Goal: Transaction & Acquisition: Purchase product/service

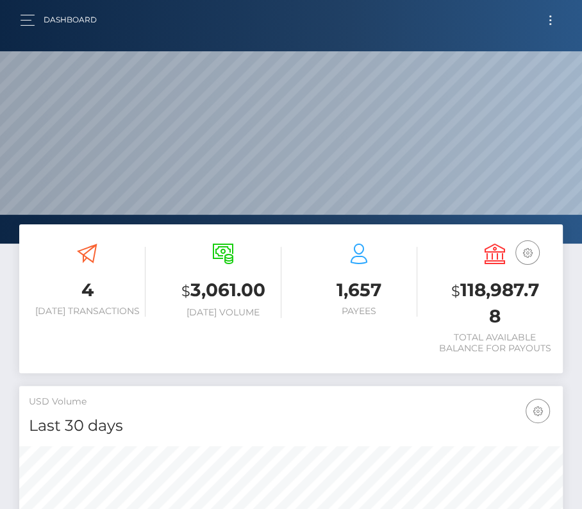
scroll to position [227, 261]
click at [550, 17] on button "Toggle navigation" at bounding box center [550, 20] width 24 height 17
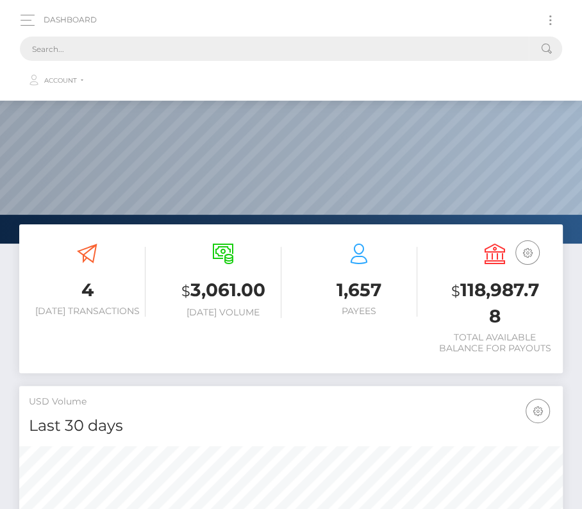
click at [263, 54] on input "text" at bounding box center [274, 49] width 509 height 24
paste input "1287619"
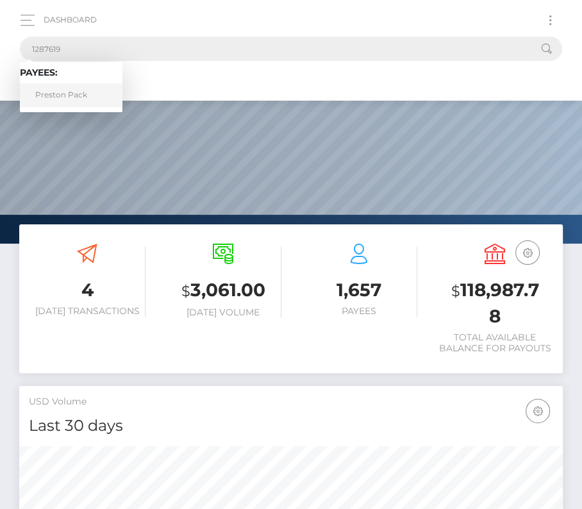
type input "1287619"
click at [65, 96] on link "Preston Pack" at bounding box center [71, 95] width 102 height 24
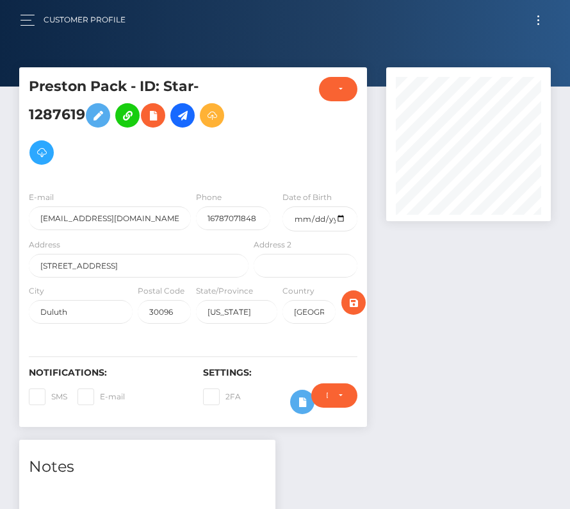
scroll to position [640380, 640369]
click at [184, 119] on icon at bounding box center [182, 116] width 15 height 16
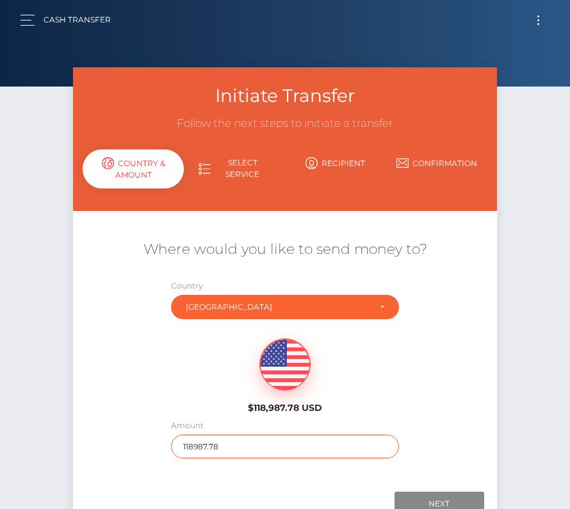
click at [222, 443] on input "118987.78" at bounding box center [285, 446] width 228 height 24
type input "187"
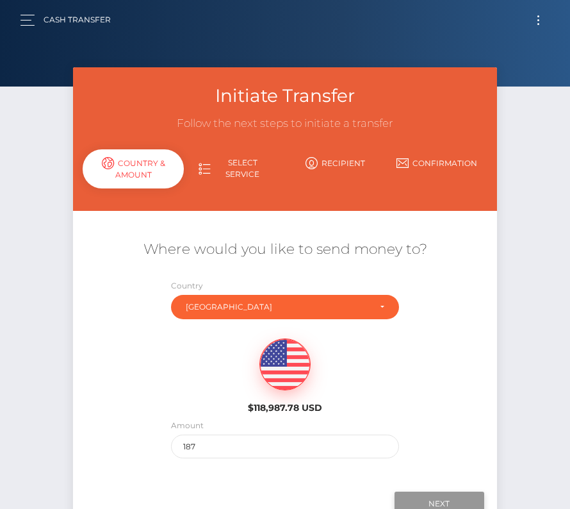
click at [427, 498] on input "Next" at bounding box center [440, 503] width 90 height 24
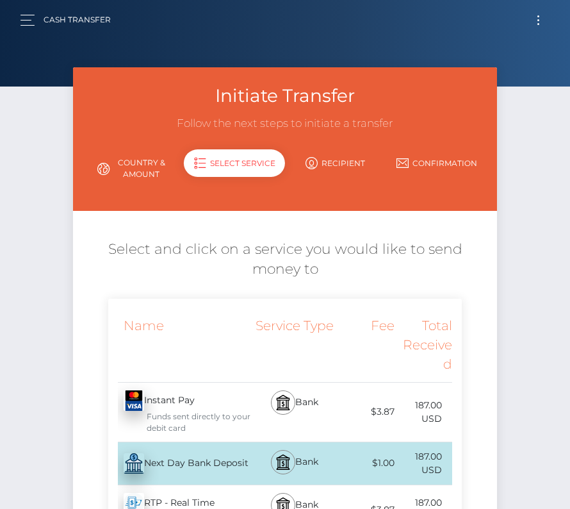
click at [220, 463] on div "Next Day Bank Deposit - USD" at bounding box center [179, 463] width 143 height 36
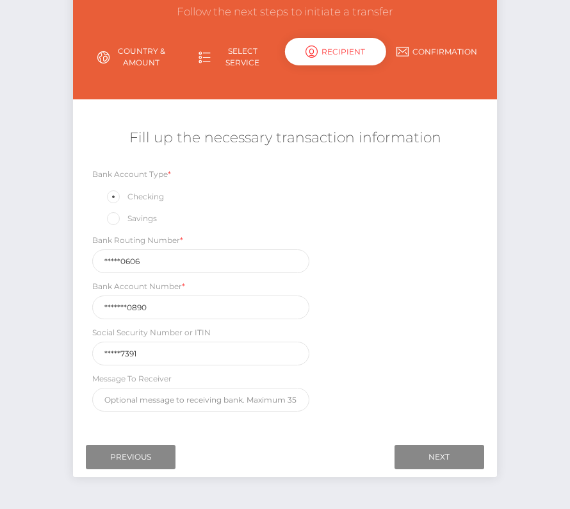
scroll to position [114, 0]
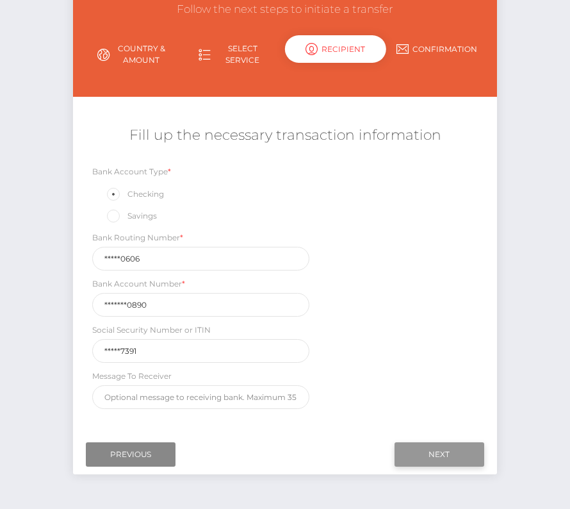
click at [447, 442] on input "Next" at bounding box center [440, 454] width 90 height 24
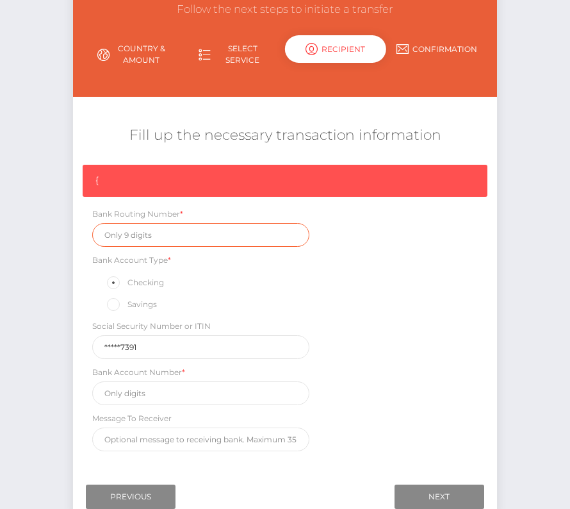
click at [143, 234] on input "text" at bounding box center [200, 235] width 217 height 24
paste input "061100606"
type input "061100606"
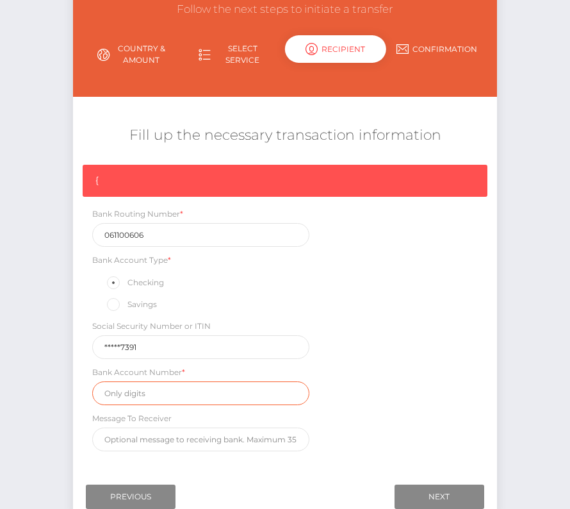
click at [126, 389] on input "text" at bounding box center [200, 393] width 217 height 24
paste input "01017930890"
type input "01017930890"
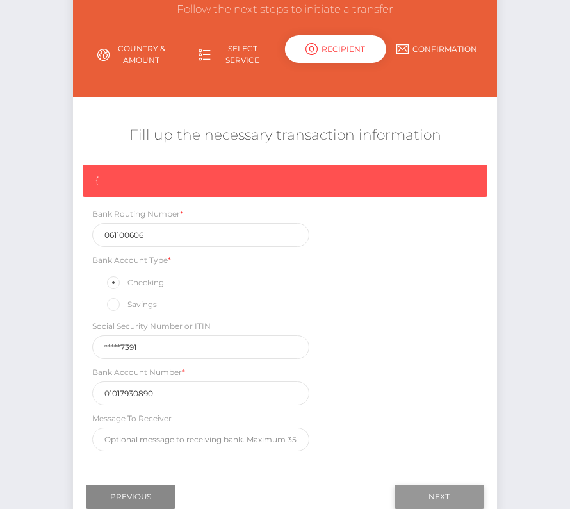
click at [440, 492] on input "Next" at bounding box center [440, 496] width 90 height 24
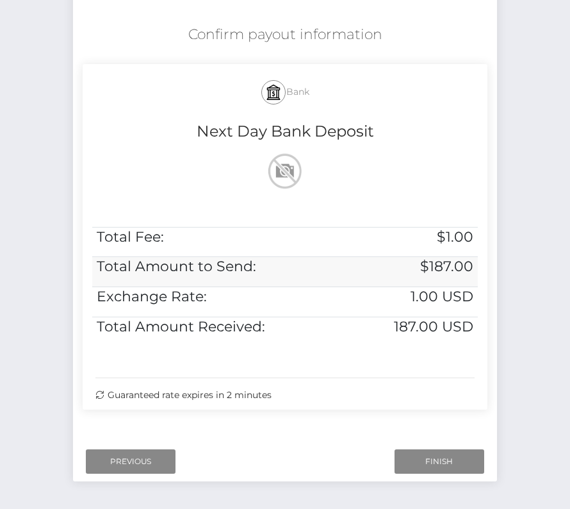
scroll to position [261, 0]
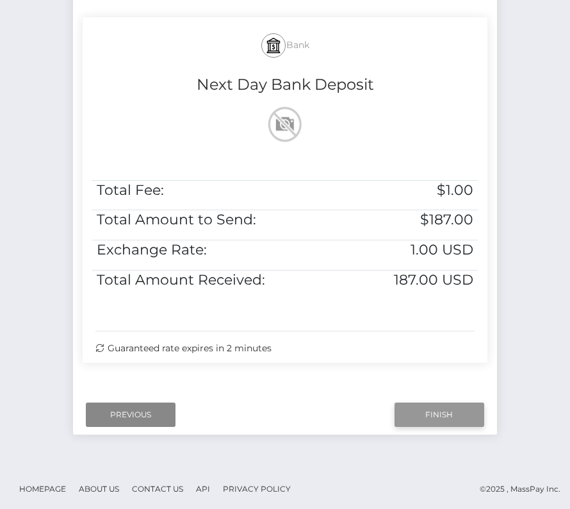
click at [423, 408] on input "Finish" at bounding box center [440, 414] width 90 height 24
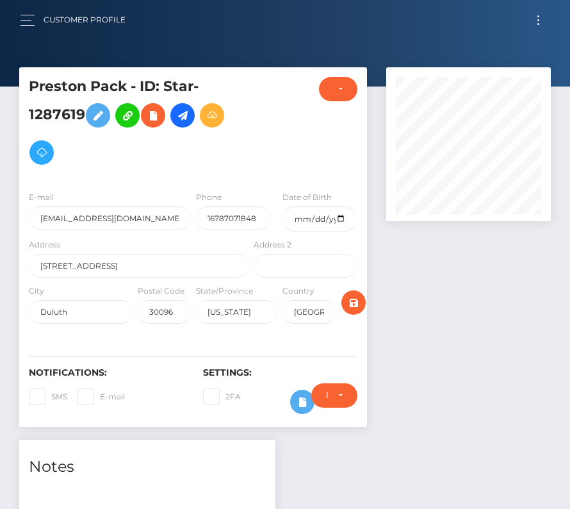
scroll to position [423, 0]
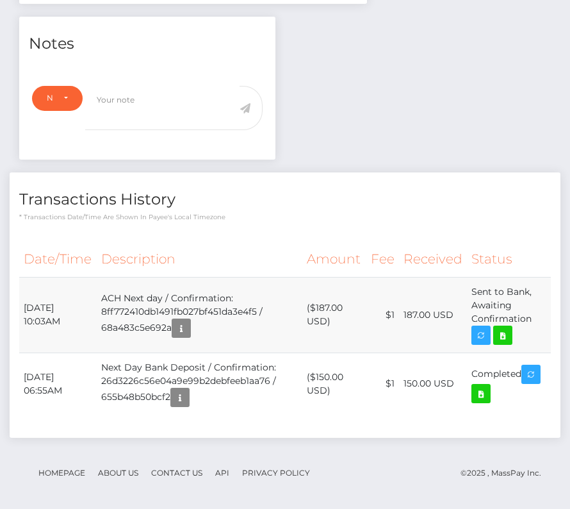
drag, startPoint x: 23, startPoint y: 302, endPoint x: 542, endPoint y: 313, distance: 519.0
click at [542, 313] on tr "[DATE] 10:03AM ACH Next day / Confirmation: 8ff772410db1491fb027bf451da3e4f5 / …" at bounding box center [285, 315] width 532 height 76
copy tr "[DATE] 10:03AM ACH Next day / Confirmation: 8ff772410db1491fb027bf451da3e4f5 / …"
click at [503, 330] on icon at bounding box center [502, 335] width 15 height 16
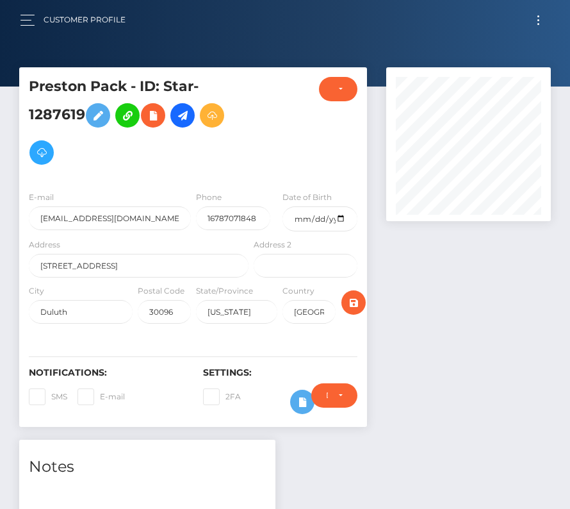
click at [535, 19] on button "Toggle navigation" at bounding box center [539, 20] width 24 height 17
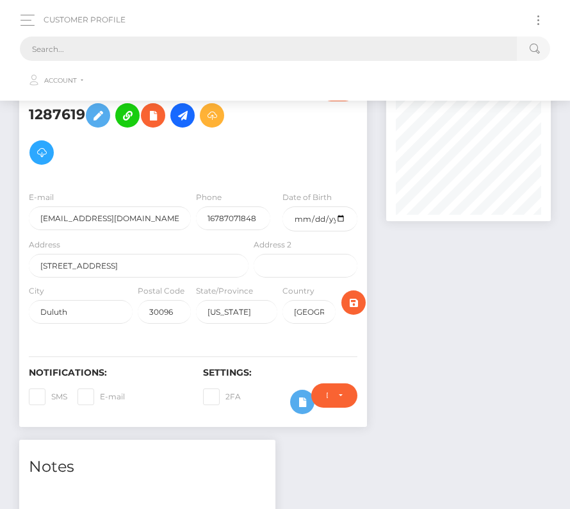
click at [179, 45] on input "text" at bounding box center [268, 49] width 497 height 24
paste input "1867208"
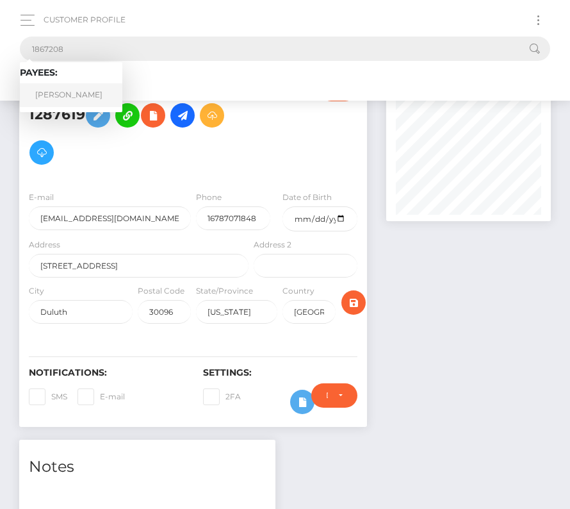
type input "1867208"
click at [77, 87] on link "Amelia Elise White" at bounding box center [71, 95] width 102 height 24
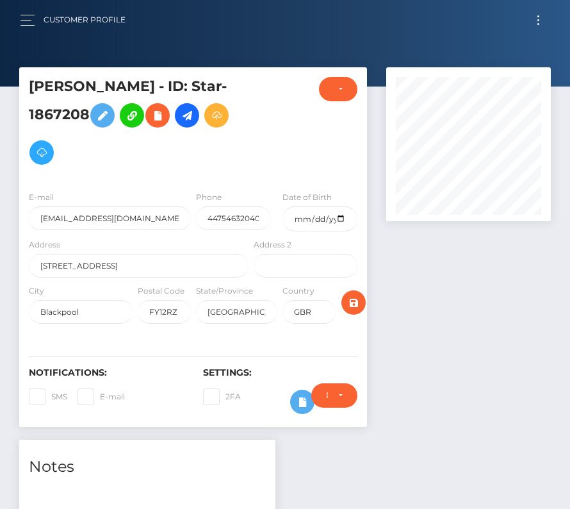
click at [191, 102] on h5 "Amelia Elise White - ID: Star-1867208" at bounding box center [135, 124] width 213 height 94
click at [191, 118] on icon at bounding box center [186, 116] width 15 height 16
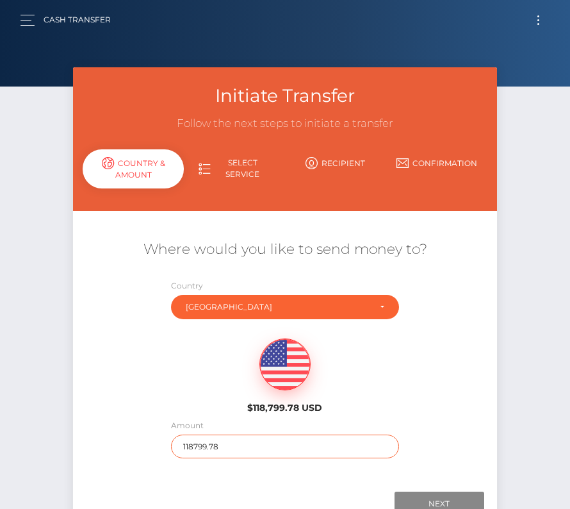
click at [224, 437] on input "118799.78" at bounding box center [285, 446] width 228 height 24
type input "152"
click at [386, 465] on div "Where would you like to send money to? Country Abkhazia [GEOGRAPHIC_DATA] [GEOG…" at bounding box center [285, 348] width 405 height 257
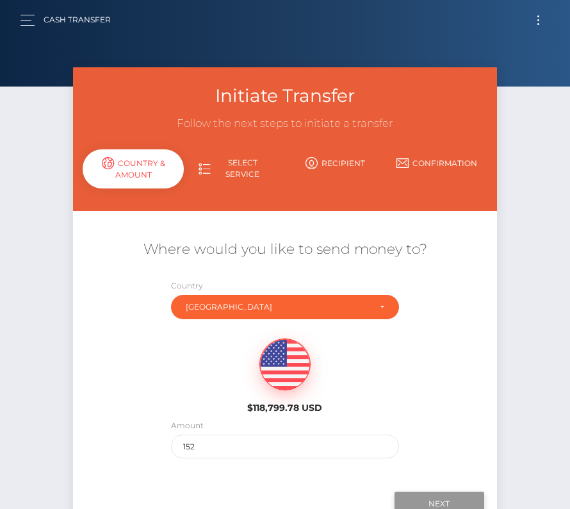
click at [426, 502] on input "Next" at bounding box center [440, 503] width 90 height 24
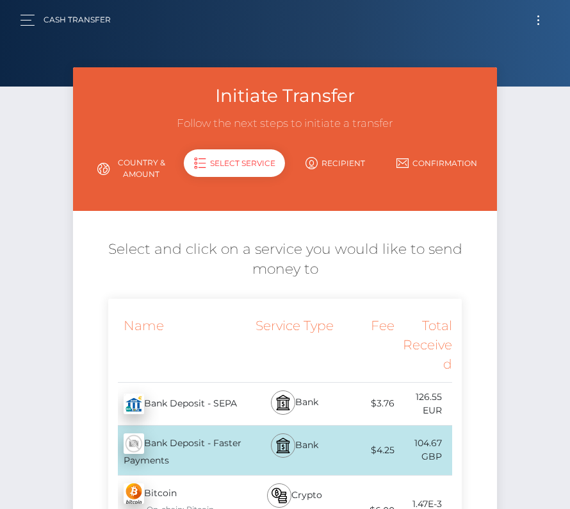
click at [202, 445] on div "Bank Deposit - Faster Payments - GBP" at bounding box center [179, 449] width 143 height 49
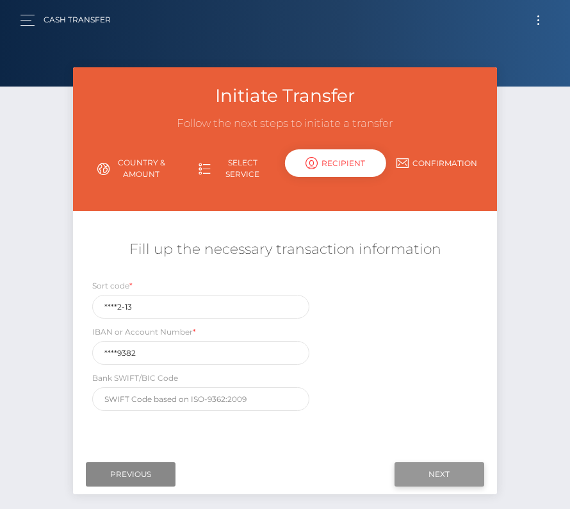
click at [438, 473] on input "Next" at bounding box center [440, 474] width 90 height 24
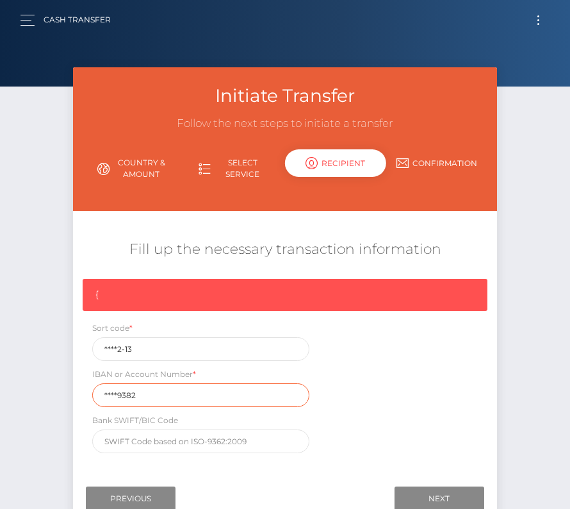
drag, startPoint x: 143, startPoint y: 395, endPoint x: 35, endPoint y: 392, distance: 108.3
click at [35, 392] on div "Initiate Transfer Follow the next steps to initiate a transfer Country & Amount…" at bounding box center [285, 308] width 570 height 483
paste input "1174"
type input "11749382"
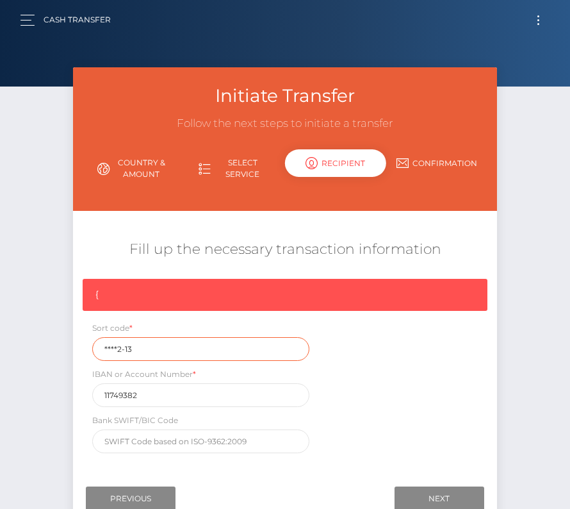
drag, startPoint x: 137, startPoint y: 345, endPoint x: 49, endPoint y: 345, distance: 87.8
click at [49, 345] on div "Initiate Transfer Follow the next steps to initiate a transfer Country & Amount…" at bounding box center [285, 308] width 570 height 483
paste input "40-1"
type input "40-12-13"
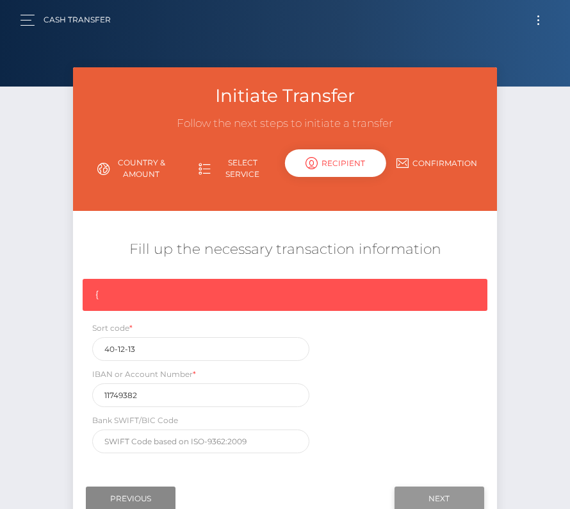
click at [446, 494] on input "Next" at bounding box center [440, 498] width 90 height 24
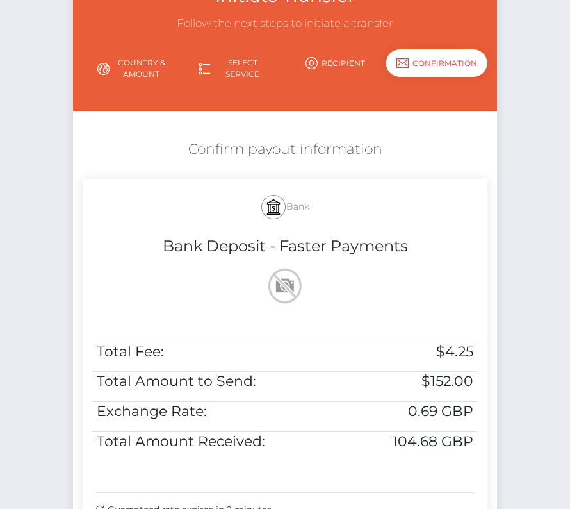
scroll to position [126, 0]
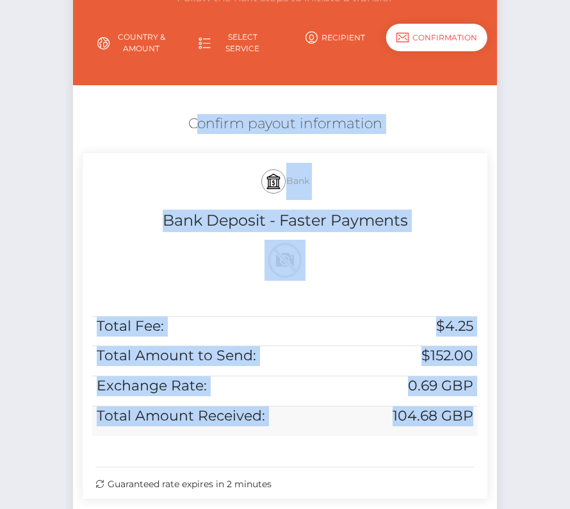
drag, startPoint x: 183, startPoint y: 113, endPoint x: 475, endPoint y: 413, distance: 418.6
click at [475, 413] on div "Confirm payout information Bank Bank Deposit - Faster Payments Total Fee: $4.25…" at bounding box center [285, 310] width 424 height 404
copy div "Confirm payout information Bank Bank Deposit - Faster Payments Total Fee: $4.25…"
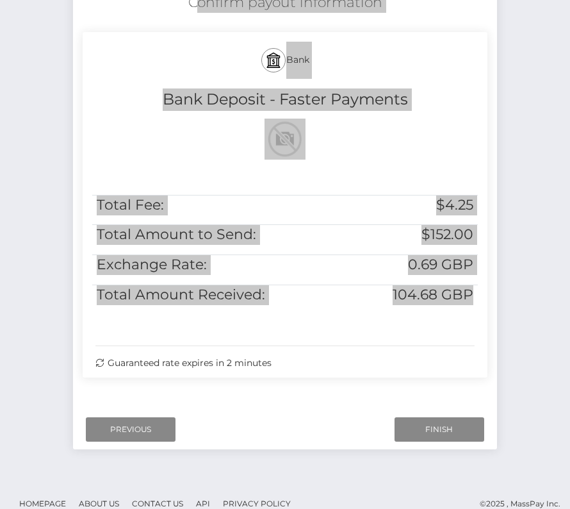
scroll to position [261, 0]
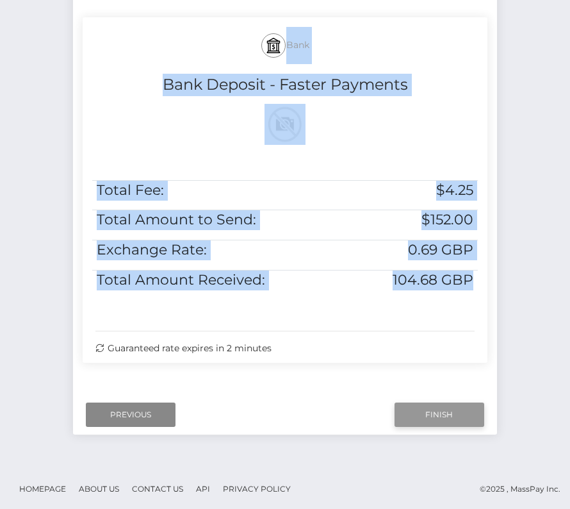
click at [427, 411] on input "Finish" at bounding box center [440, 414] width 90 height 24
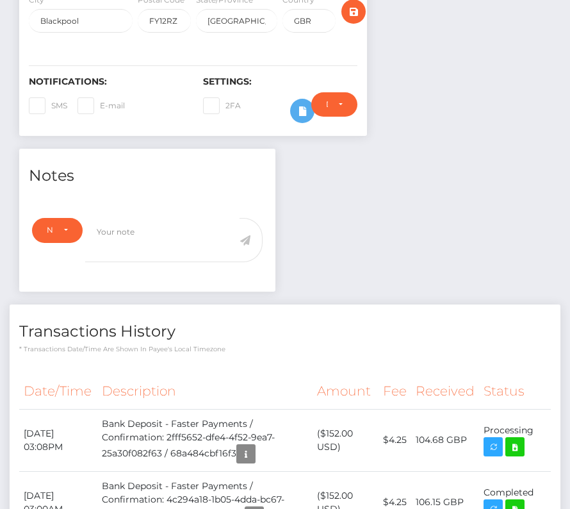
scroll to position [154, 164]
drag, startPoint x: 21, startPoint y: 429, endPoint x: 539, endPoint y: 431, distance: 517.6
click at [539, 431] on tr "August 19, 2025 03:08PM Bank Deposit - Faster Payments / Confirmation: 2fff5652…" at bounding box center [285, 440] width 532 height 62
copy tr "August 19, 2025 03:08PM Bank Deposit - Faster Payments / Confirmation: 2fff5652…"
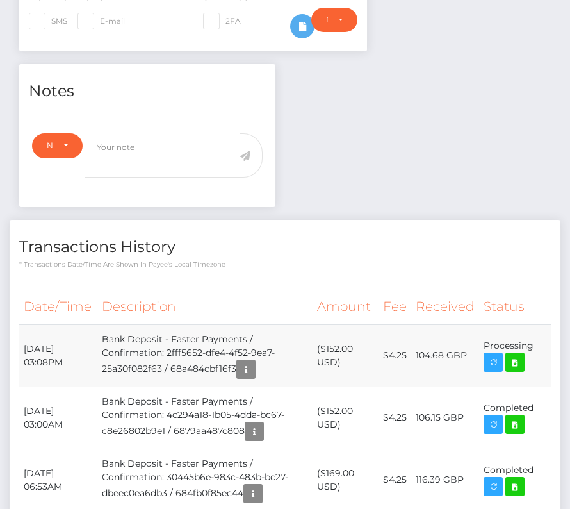
scroll to position [379, 0]
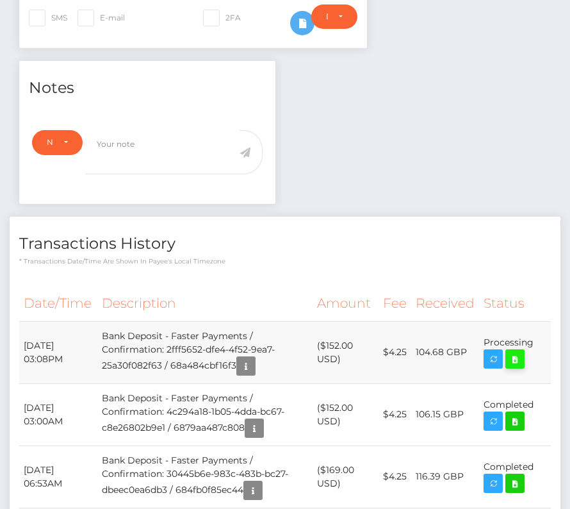
click at [514, 352] on icon at bounding box center [514, 359] width 15 height 16
click at [517, 417] on icon at bounding box center [514, 421] width 15 height 16
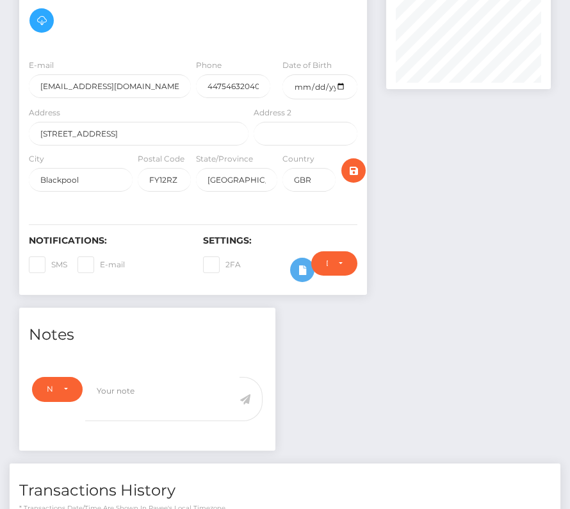
scroll to position [0, 0]
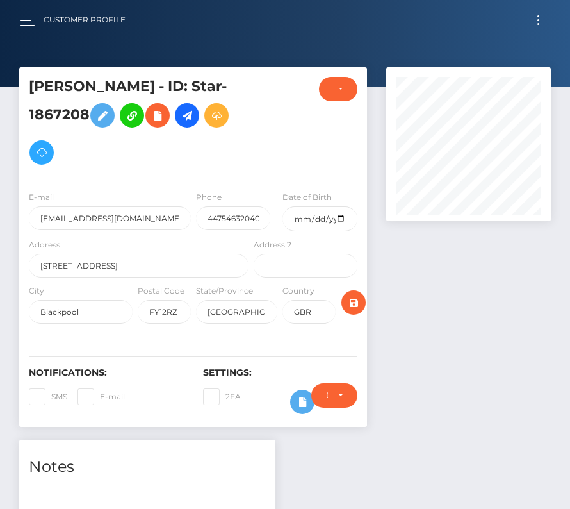
click at [538, 16] on span "Toggle navigation" at bounding box center [538, 16] width 2 height 2
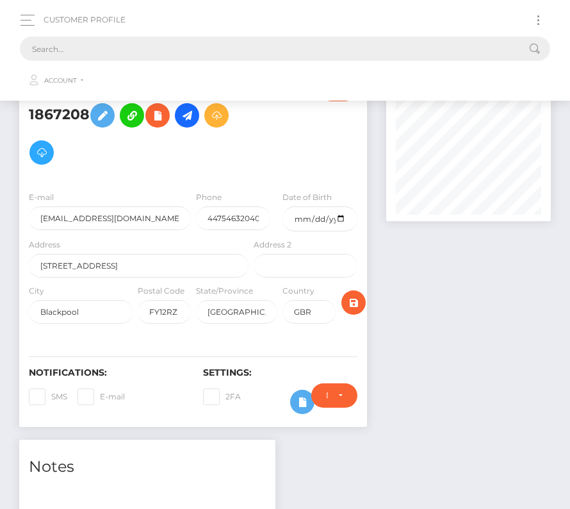
click at [227, 51] on input "text" at bounding box center [268, 49] width 497 height 24
paste input "2936553"
type input "2936553"
drag, startPoint x: 79, startPoint y: 51, endPoint x: 1, endPoint y: 51, distance: 77.5
click at [1, 51] on nav "Customer Profile 2936553 Loading... Loading... Account" at bounding box center [285, 50] width 570 height 101
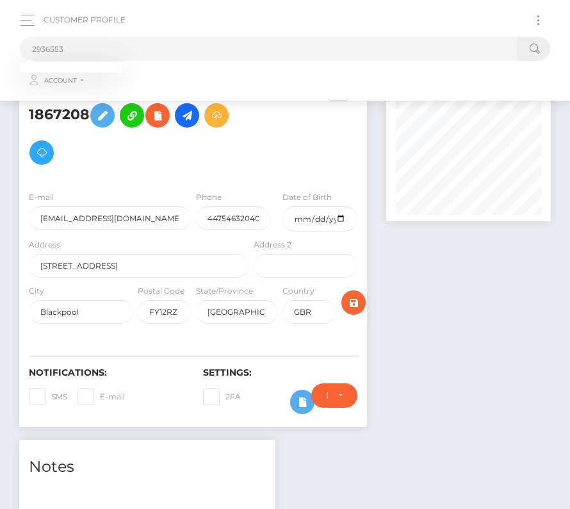
click at [19, 8] on div "Customer Profile 2936553 Loading... Loading..." at bounding box center [285, 50] width 550 height 88
click at [28, 26] on button "button" at bounding box center [32, 20] width 24 height 17
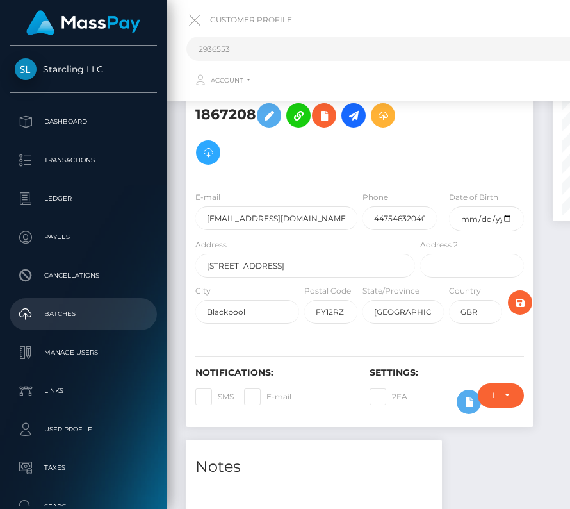
click at [65, 310] on p "Batches" at bounding box center [83, 313] width 137 height 19
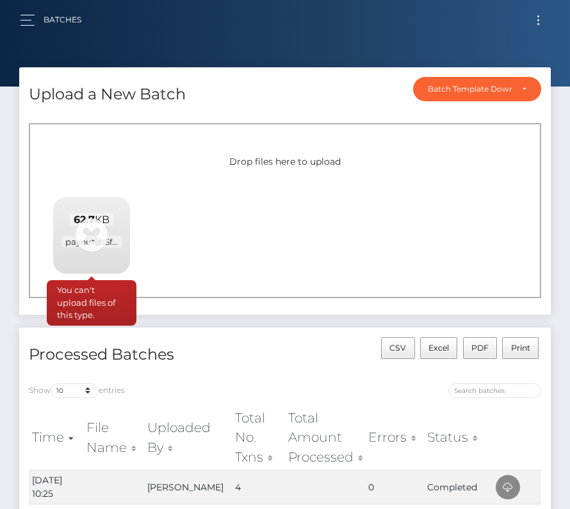
click at [95, 234] on div "62.7 KB payout_b5f6f953-637a-11f0-b1fb-02a8c2768cb9_confirmation.pdf" at bounding box center [91, 231] width 77 height 69
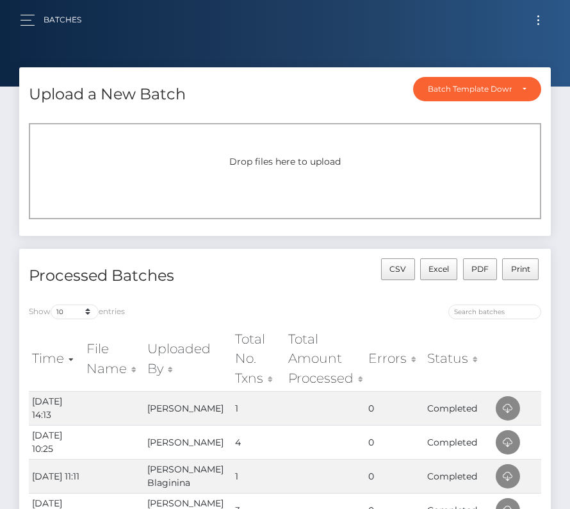
click at [547, 13] on button "Toggle navigation" at bounding box center [539, 20] width 24 height 17
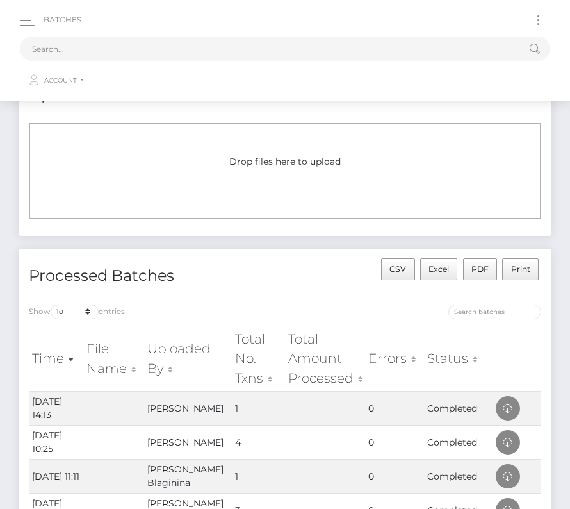
click at [543, 13] on button "Toggle navigation" at bounding box center [539, 20] width 24 height 17
click at [207, 38] on input "text" at bounding box center [268, 49] width 497 height 24
paste input "2936553"
click at [78, 53] on input "2936553" at bounding box center [268, 49] width 497 height 24
click at [109, 49] on input "293655" at bounding box center [268, 49] width 497 height 24
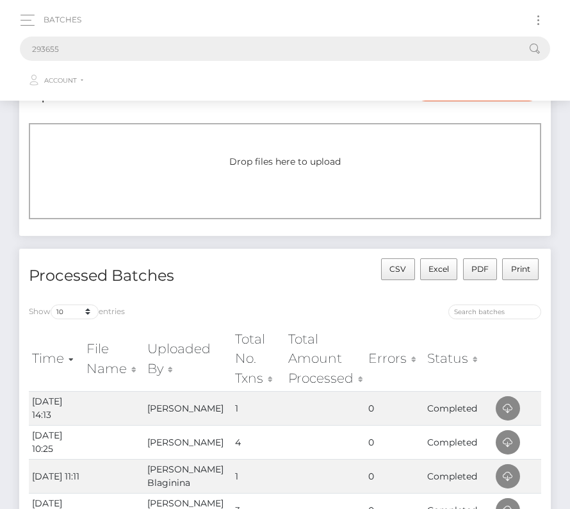
drag, startPoint x: 68, startPoint y: 49, endPoint x: -23, endPoint y: 47, distance: 91.0
click at [0, 47] on html "Starcling LLC Dashboard Transactions Ledger Payees Cancellations" at bounding box center [285, 436] width 570 height 873
paste input "3"
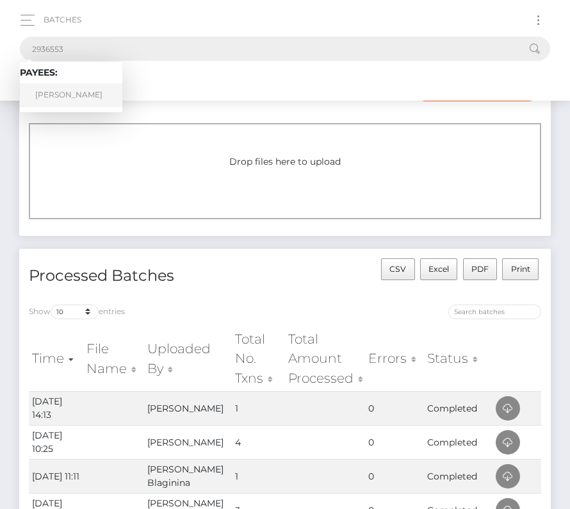
type input "2936553"
click at [67, 97] on link "Scott Mitchell" at bounding box center [71, 95] width 102 height 24
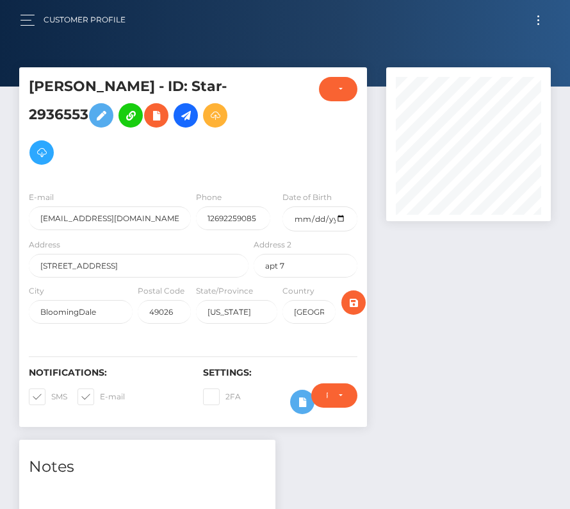
scroll to position [154, 164]
click at [345, 215] on input "date" at bounding box center [319, 218] width 75 height 25
type input "1993-11-25"
drag, startPoint x: 40, startPoint y: 394, endPoint x: 83, endPoint y: 394, distance: 42.9
click at [51, 394] on span at bounding box center [51, 396] width 0 height 10
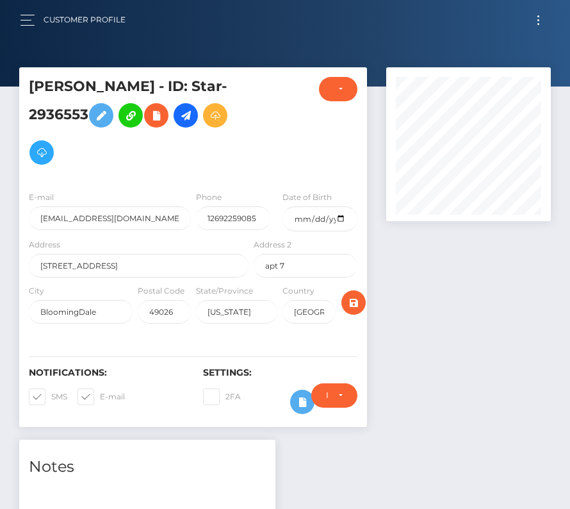
click at [51, 394] on input "SMS" at bounding box center [55, 392] width 8 height 8
checkbox input "false"
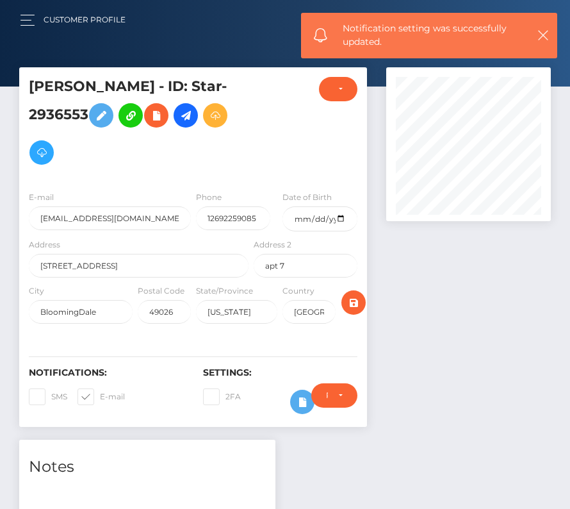
click at [100, 394] on span at bounding box center [100, 396] width 0 height 10
click at [100, 394] on input "E-mail" at bounding box center [104, 392] width 8 height 8
checkbox input "false"
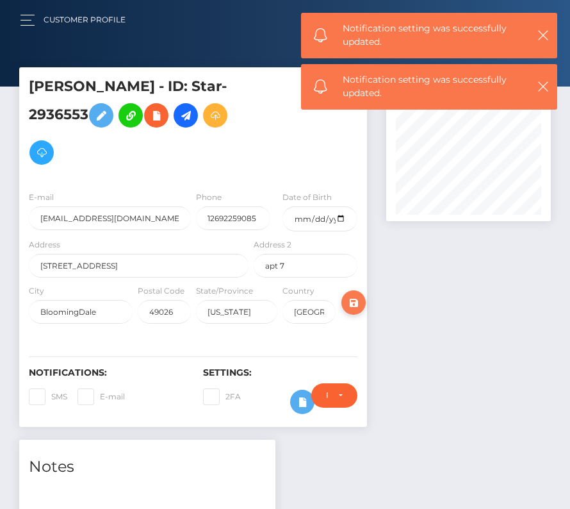
click at [357, 298] on icon "submit" at bounding box center [353, 303] width 15 height 16
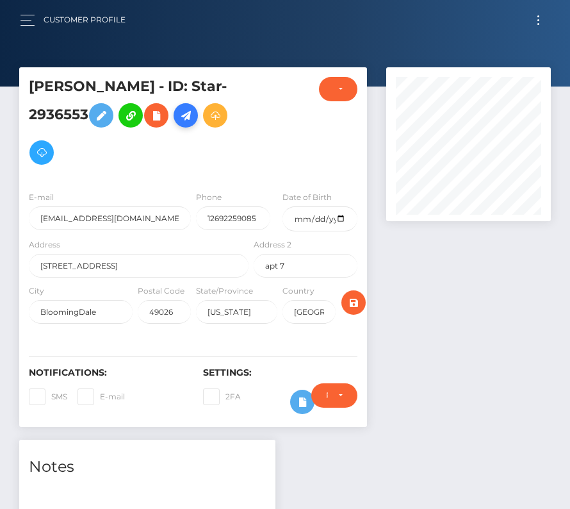
click at [186, 111] on icon at bounding box center [185, 116] width 15 height 16
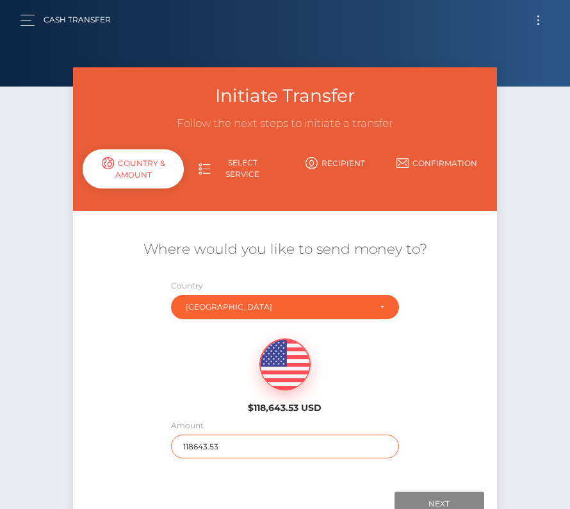
click at [215, 442] on input "118643.53" at bounding box center [285, 446] width 228 height 24
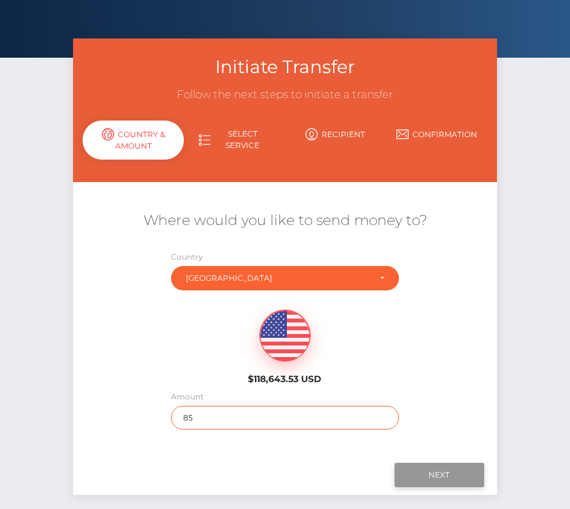
type input "85"
click at [443, 474] on input "Next" at bounding box center [440, 474] width 90 height 24
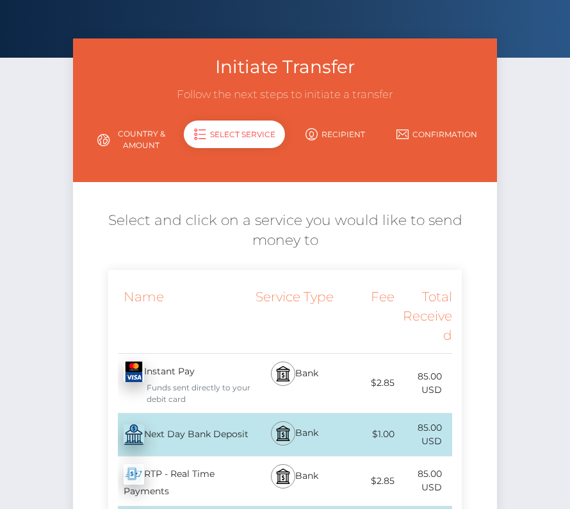
click at [224, 432] on div "Next Day Bank Deposit - USD" at bounding box center [179, 434] width 143 height 36
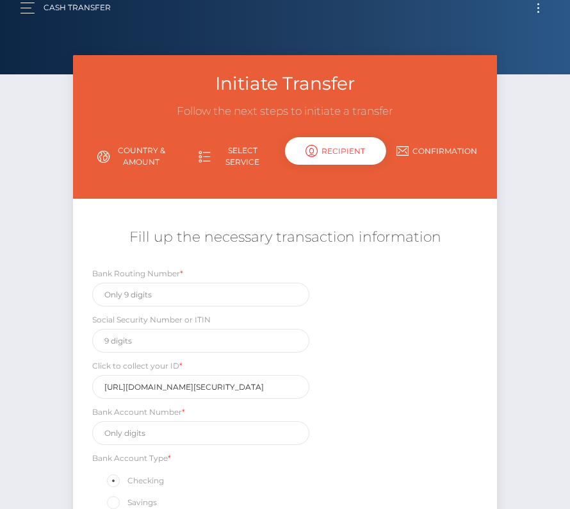
scroll to position [0, 0]
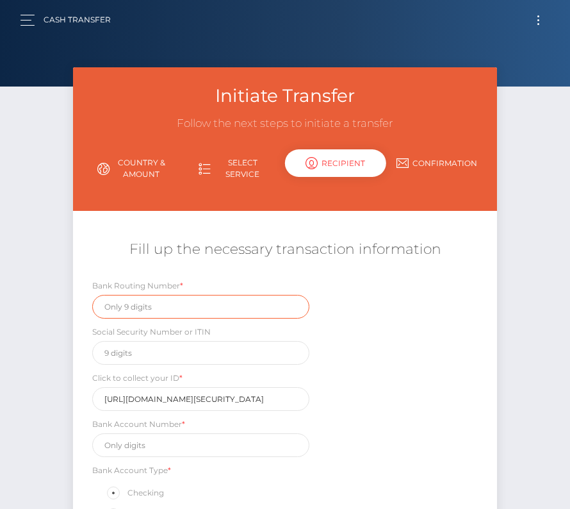
click at [156, 311] on input "text" at bounding box center [200, 307] width 217 height 24
paste input "031101279"
type input "031101279"
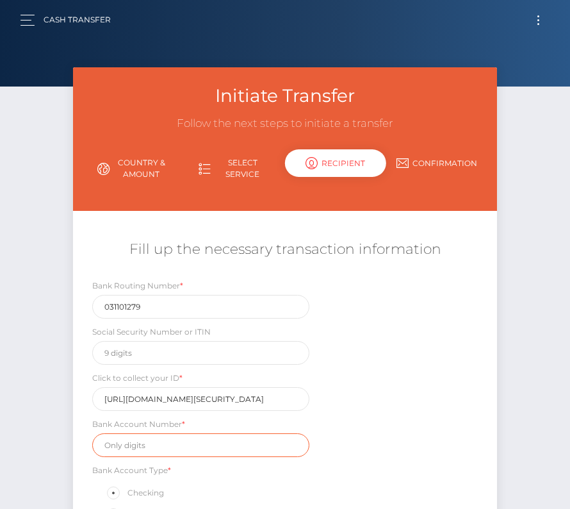
click at [150, 447] on input "text" at bounding box center [200, 445] width 217 height 24
paste input "450361476264235"
type input "450361476264235"
click at [393, 412] on div "Bank Routing Number * 031101279 Social Security Number or ITIN Click to collect…" at bounding box center [285, 427] width 424 height 297
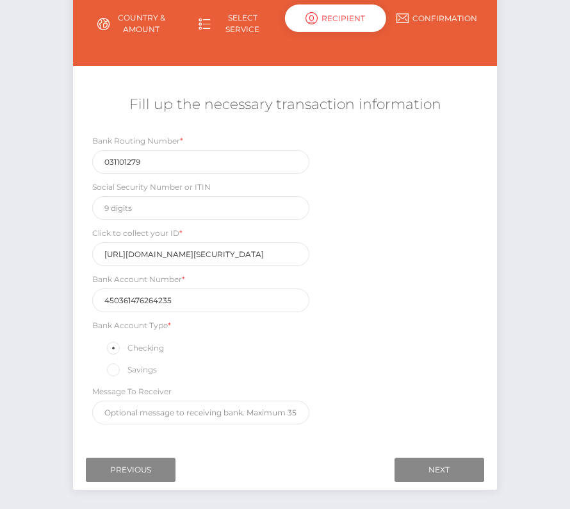
scroll to position [165, 0]
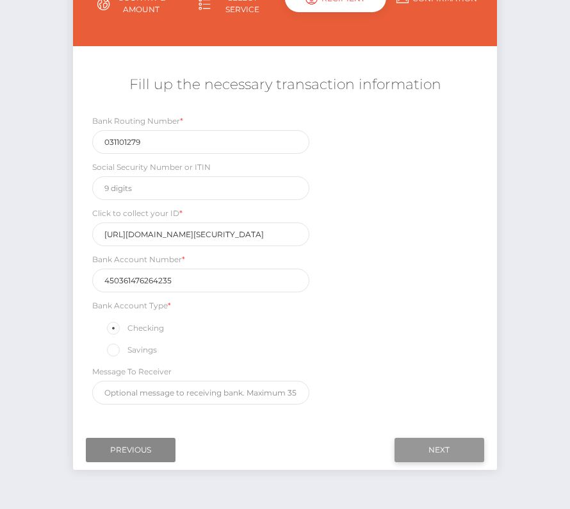
click at [424, 443] on input "Next" at bounding box center [440, 449] width 90 height 24
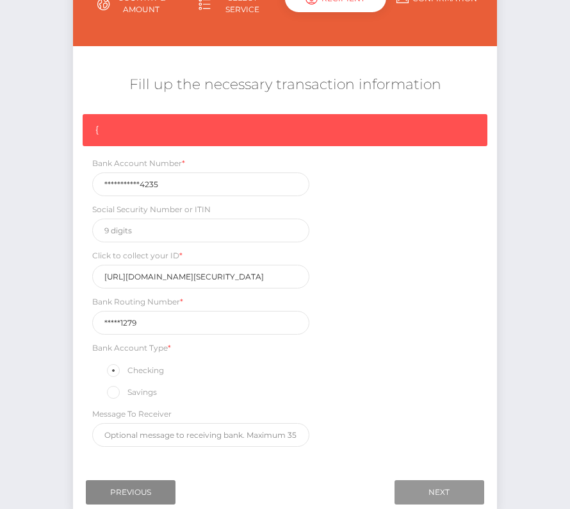
scroll to position [0, 0]
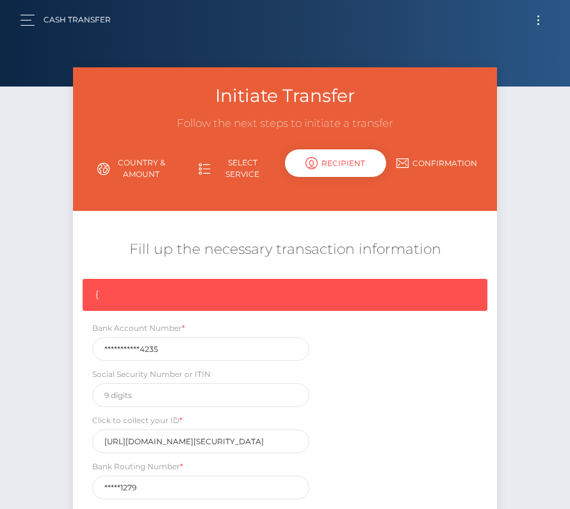
click at [534, 19] on button "Toggle navigation" at bounding box center [539, 20] width 24 height 17
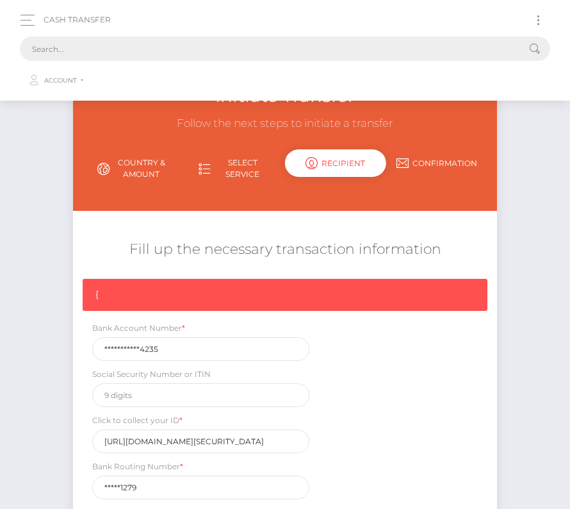
click at [303, 53] on input "text" at bounding box center [268, 49] width 497 height 24
paste input "85785"
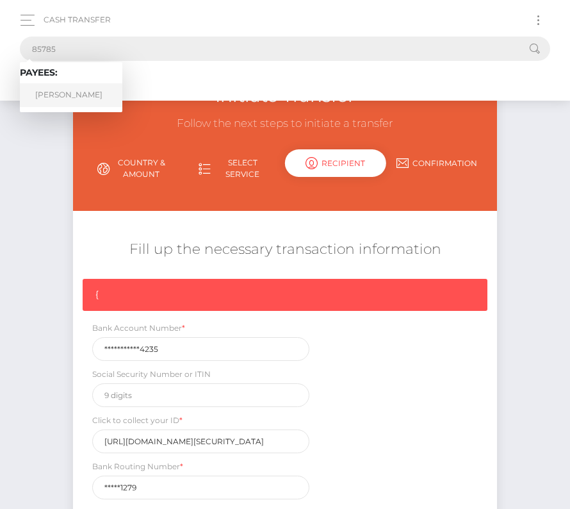
type input "85785"
click at [65, 103] on link "Micah Howard" at bounding box center [71, 95] width 102 height 24
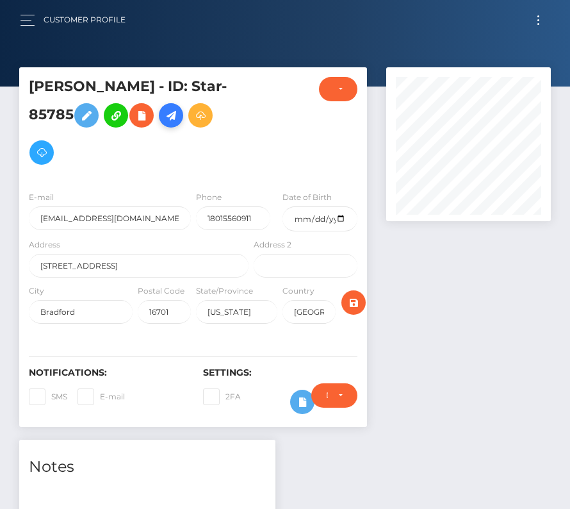
click at [183, 114] on link at bounding box center [171, 115] width 24 height 24
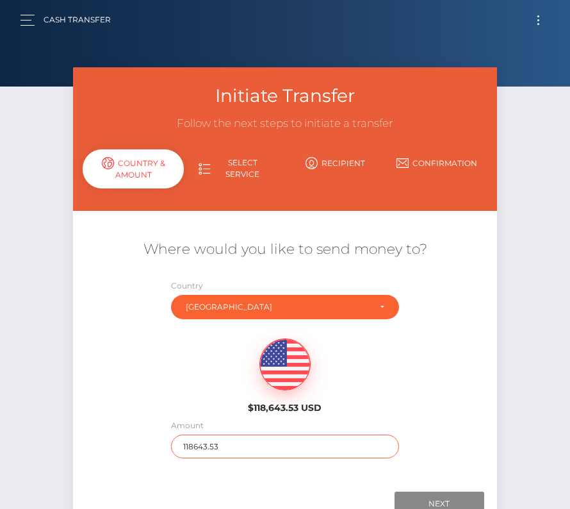
click at [235, 436] on input "118643.53" at bounding box center [285, 446] width 228 height 24
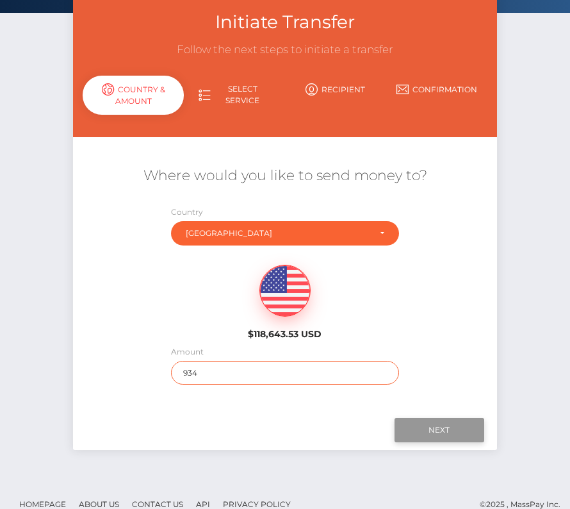
type input "934"
click at [442, 432] on input "Next" at bounding box center [440, 430] width 90 height 24
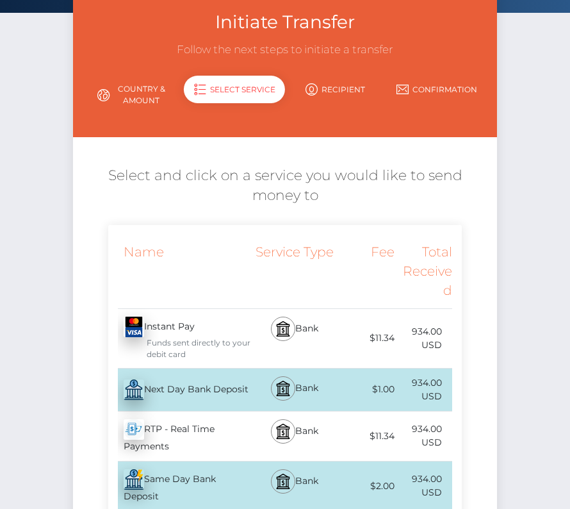
click at [211, 398] on div "Next Day Bank Deposit - USD" at bounding box center [179, 390] width 143 height 36
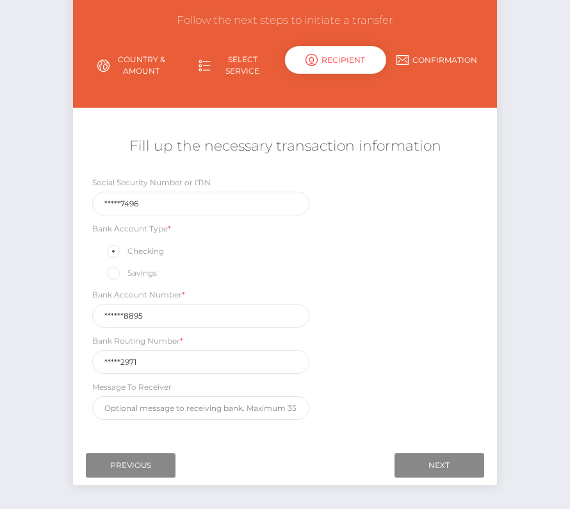
scroll to position [120, 0]
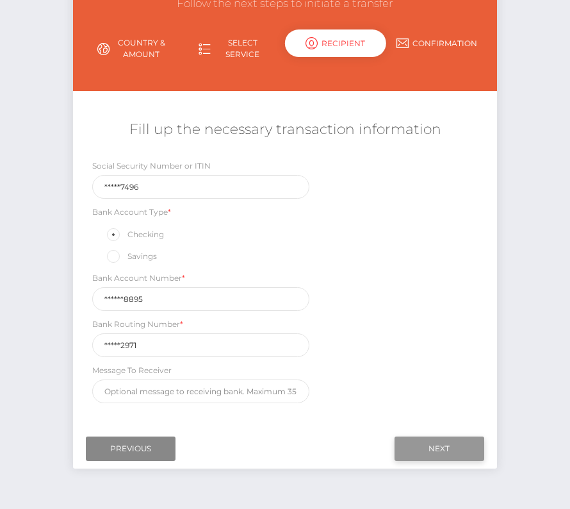
click at [435, 446] on input "Next" at bounding box center [440, 448] width 90 height 24
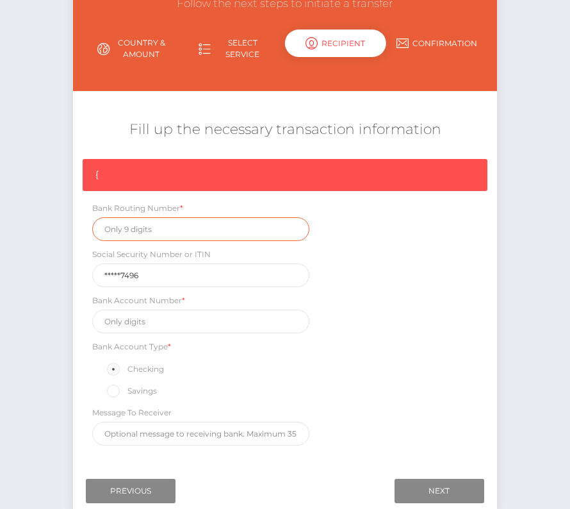
click at [95, 232] on input "text" at bounding box center [200, 229] width 217 height 24
paste input "124002971"
type input "124002971"
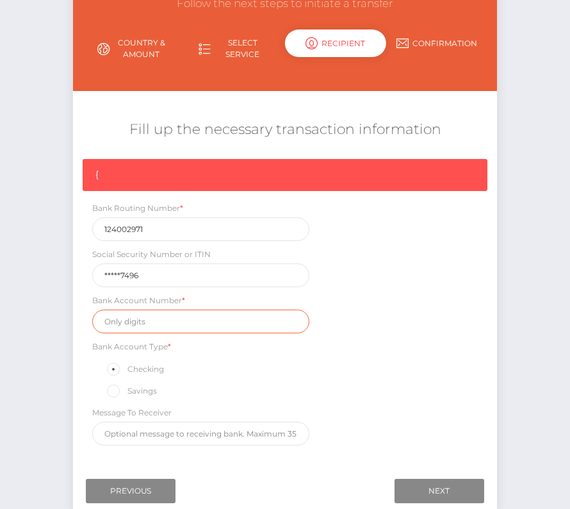
click at [181, 320] on input "text" at bounding box center [200, 321] width 217 height 24
paste input "6010718895"
type input "6010718895"
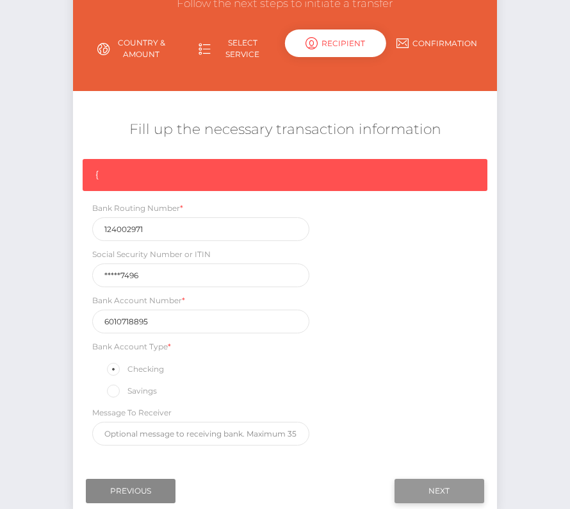
click at [431, 491] on input "Next" at bounding box center [440, 490] width 90 height 24
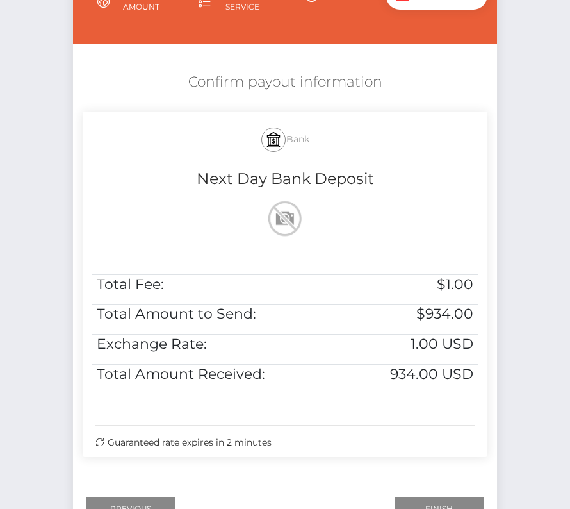
scroll to position [188, 0]
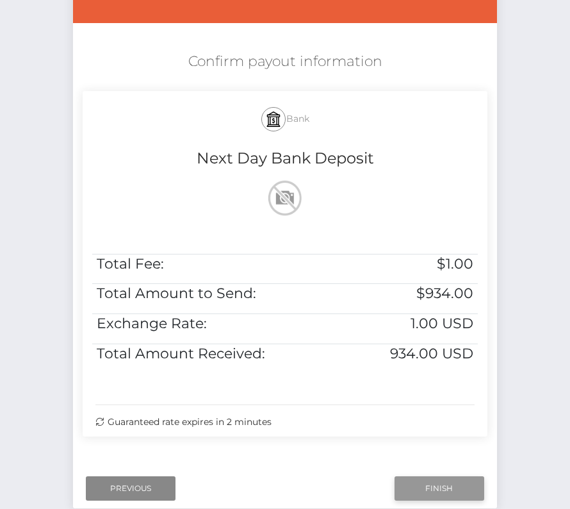
click at [430, 478] on input "Finish" at bounding box center [440, 488] width 90 height 24
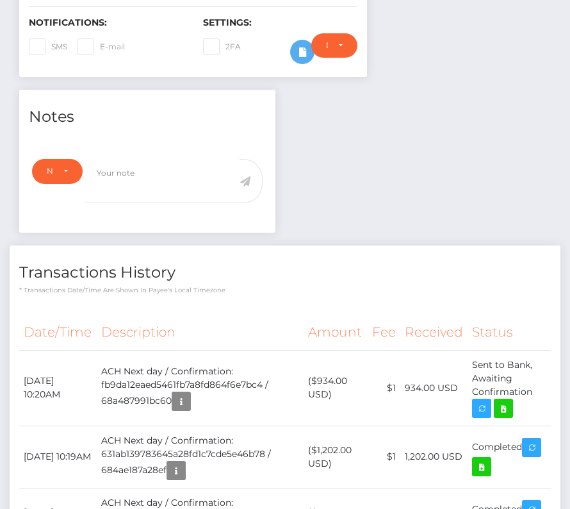
scroll to position [363, 0]
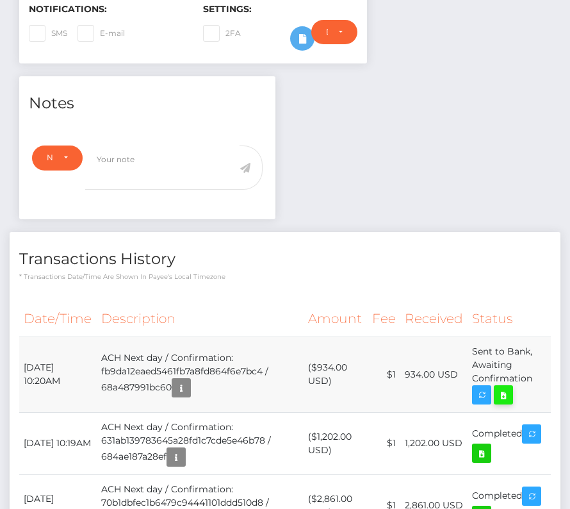
click at [502, 395] on icon at bounding box center [503, 395] width 15 height 16
drag, startPoint x: 22, startPoint y: 357, endPoint x: 516, endPoint y: 383, distance: 493.9
click at [516, 383] on tr "[DATE] 10:20AM ACH Next day / Confirmation: fb9da12eaed5461fb7a8fd864f6e7bc4 / …" at bounding box center [285, 374] width 532 height 76
copy tbody "[DATE] 10:20AM ACH Next day / Confirmation: fb9da12eaed5461fb7a8fd864f6e7bc4 / …"
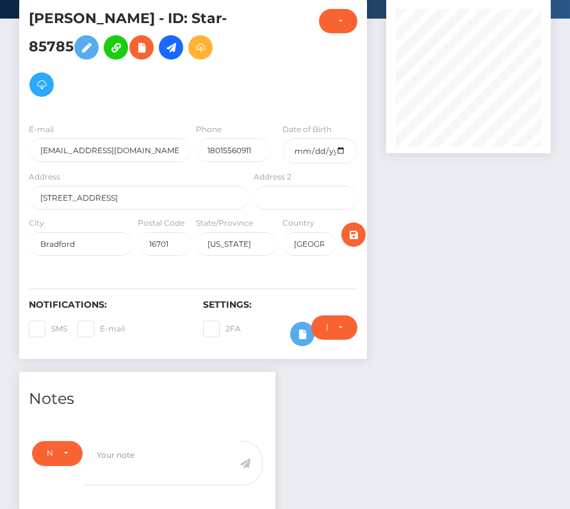
scroll to position [0, 0]
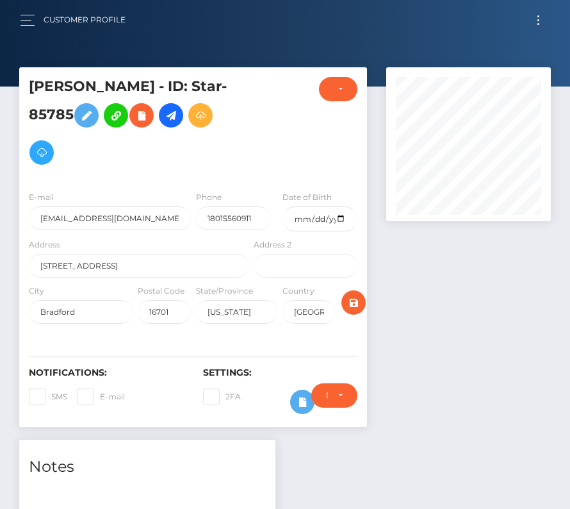
click at [535, 20] on button "Toggle navigation" at bounding box center [539, 20] width 24 height 17
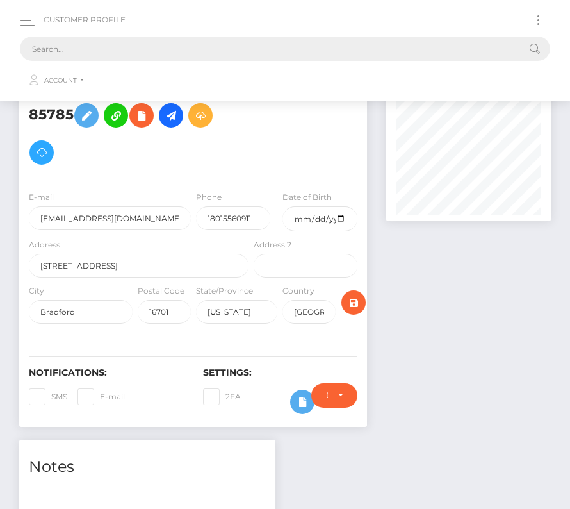
click at [65, 50] on input "text" at bounding box center [268, 49] width 497 height 24
paste input "94732"
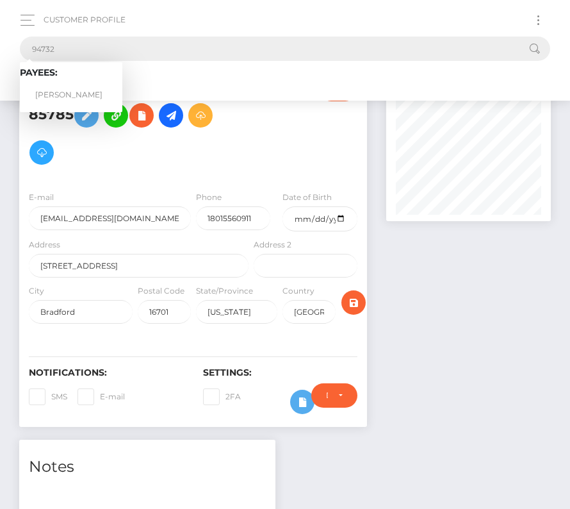
type input "94732"
click at [73, 90] on link "[PERSON_NAME]" at bounding box center [71, 95] width 102 height 24
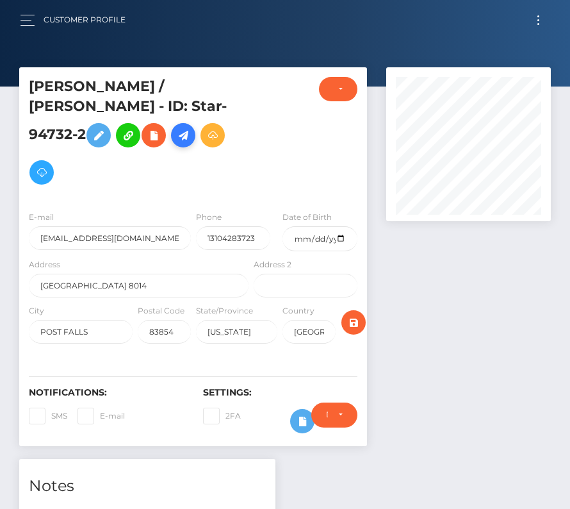
click at [176, 130] on icon at bounding box center [183, 135] width 15 height 16
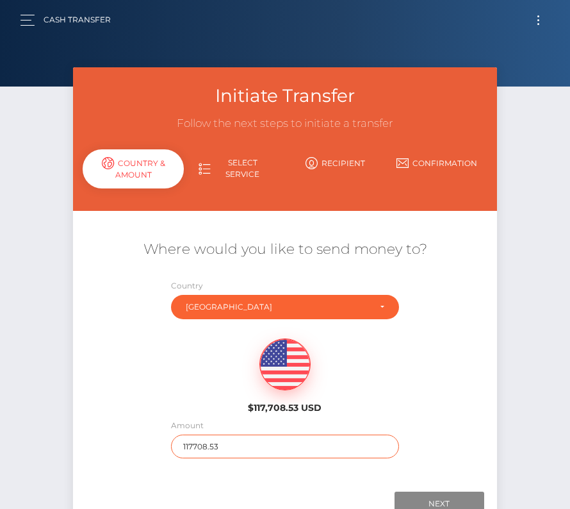
click at [206, 440] on input "117708.53" at bounding box center [285, 446] width 228 height 24
type input "1755"
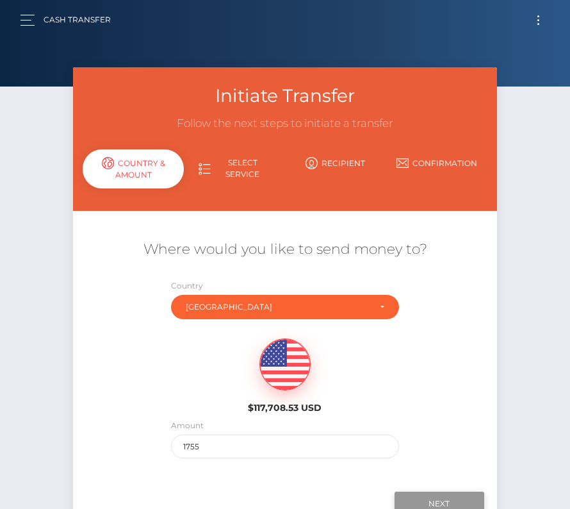
click at [446, 496] on input "Next" at bounding box center [440, 503] width 90 height 24
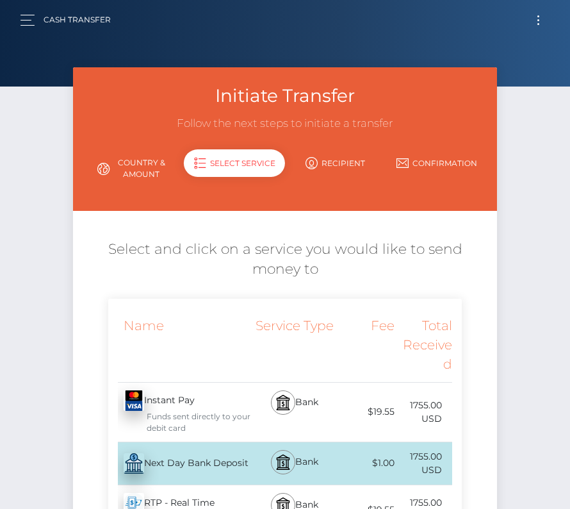
click at [213, 468] on div "Next Day Bank Deposit - USD" at bounding box center [179, 463] width 143 height 36
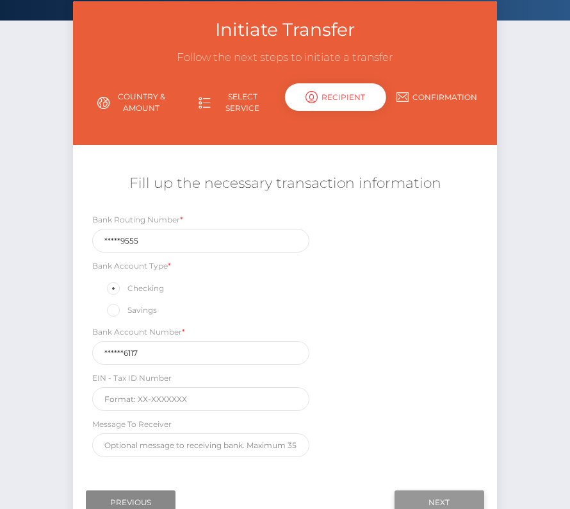
scroll to position [102, 0]
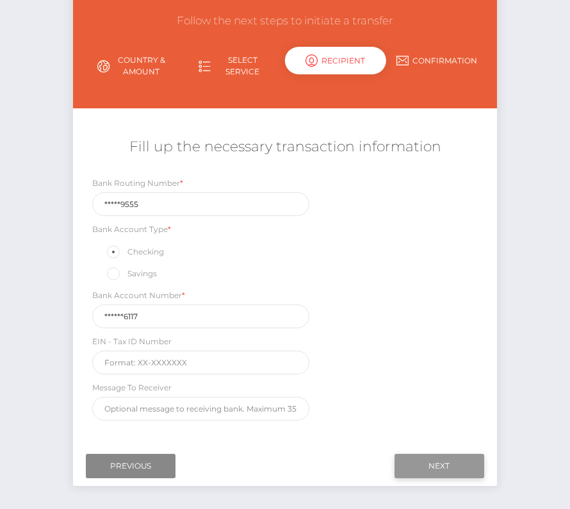
click at [459, 457] on input "Next" at bounding box center [440, 465] width 90 height 24
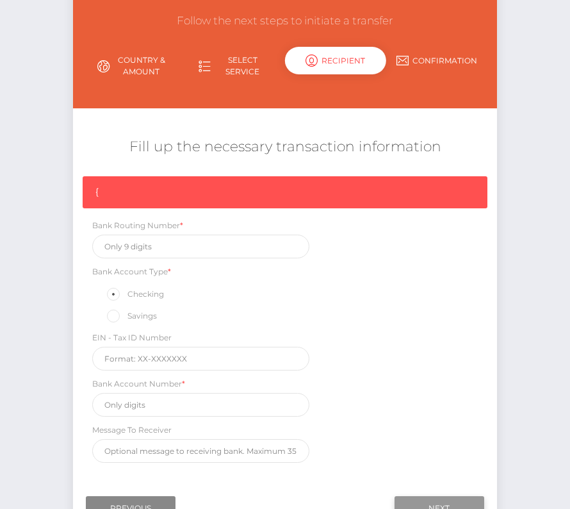
scroll to position [108, 0]
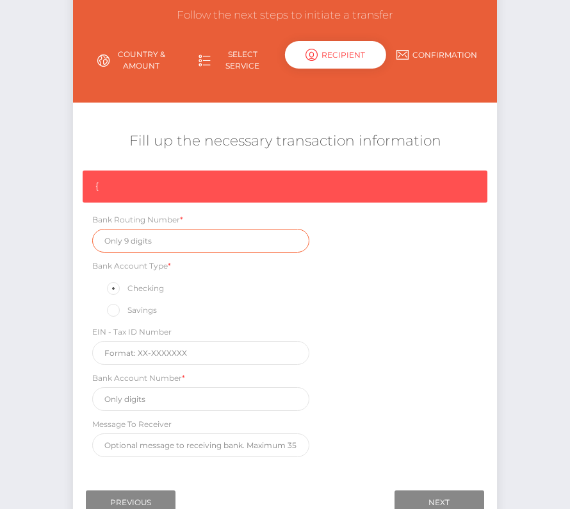
click at [140, 243] on input "text" at bounding box center [200, 241] width 217 height 24
paste input "324079555"
type input "324079555"
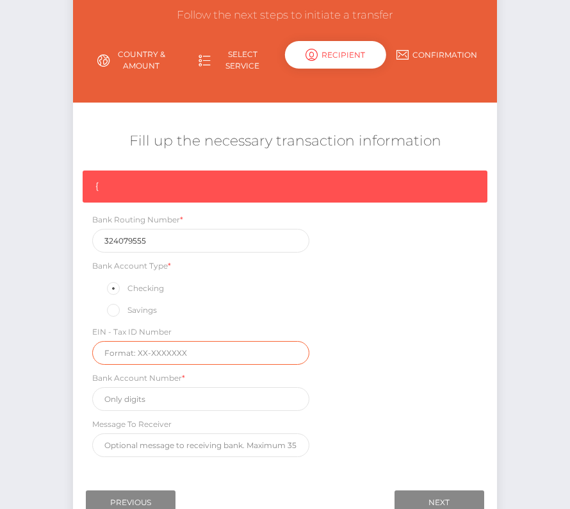
click at [149, 352] on input "text" at bounding box center [200, 353] width 217 height 24
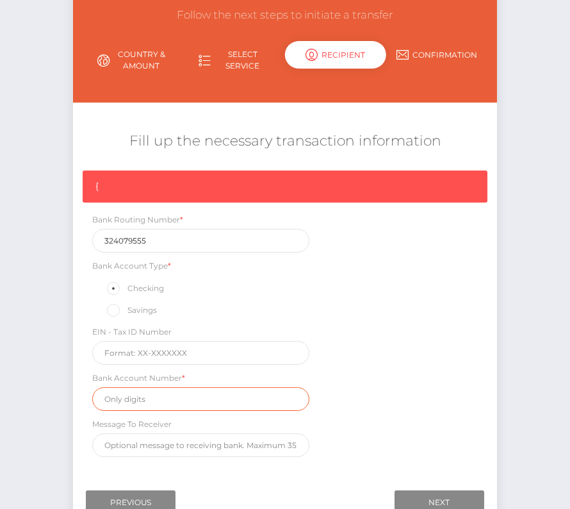
click at [136, 388] on input "text" at bounding box center [200, 399] width 217 height 24
paste input "0012596117"
type input "0012596117"
click at [395, 393] on div "{ Bank Routing Number * 324079555 Bank Account Type * Checking Savings EIN - Ta…" at bounding box center [285, 316] width 424 height 293
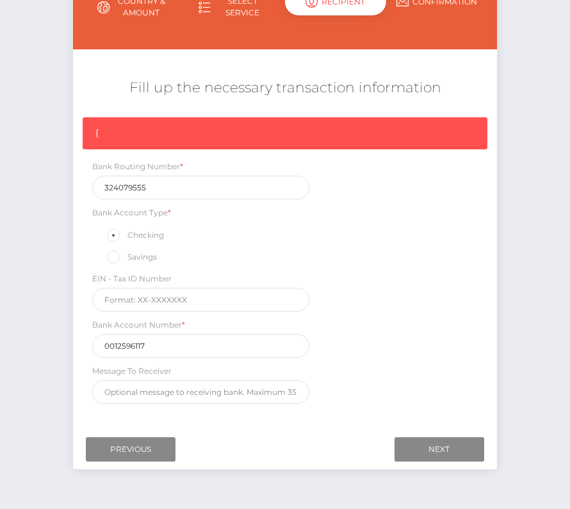
scroll to position [183, 0]
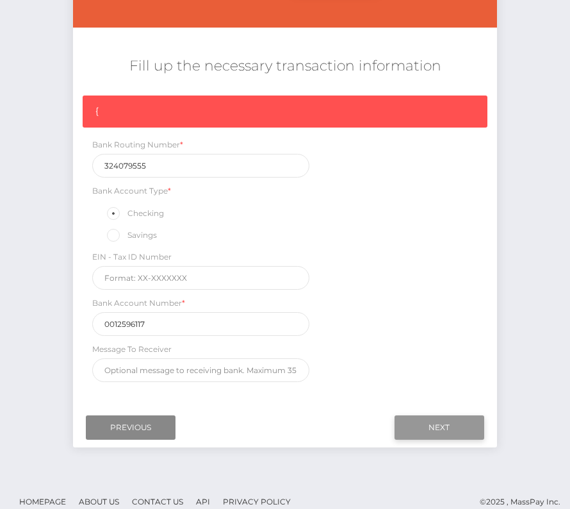
click at [437, 418] on input "Next" at bounding box center [440, 427] width 90 height 24
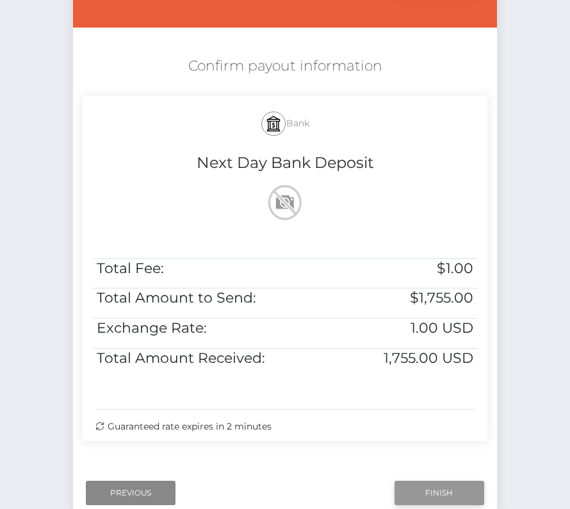
click at [422, 480] on input "Finish" at bounding box center [440, 492] width 90 height 24
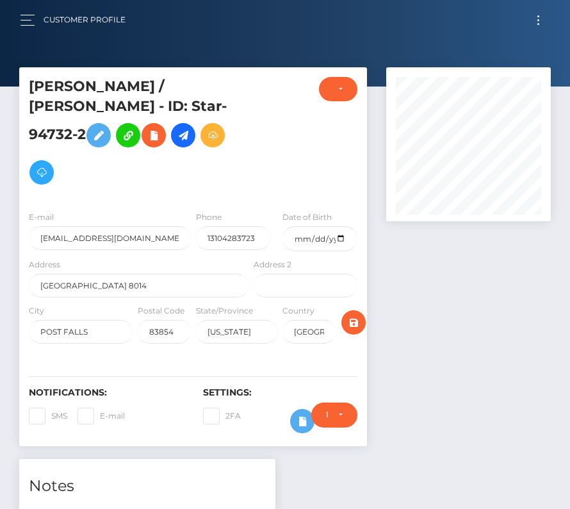
scroll to position [382, 0]
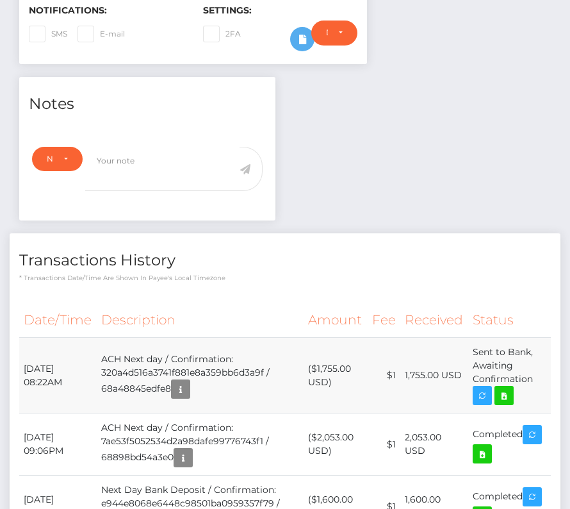
drag, startPoint x: 21, startPoint y: 327, endPoint x: 530, endPoint y: 341, distance: 508.8
click at [530, 341] on tr "[DATE] 08:22AM ACH Next day / Confirmation: 320a4d516a3741f881e8a359bb6d3a9f / …" at bounding box center [285, 376] width 532 height 76
copy tr "[DATE] 08:22AM ACH Next day / Confirmation: 320a4d516a3741f881e8a359bb6d3a9f / …"
click at [504, 388] on icon at bounding box center [503, 396] width 15 height 16
click at [0, 0] on div "[PERSON_NAME] / [PERSON_NAME] - ID: Star-94732-2" at bounding box center [285, 281] width 570 height 1192
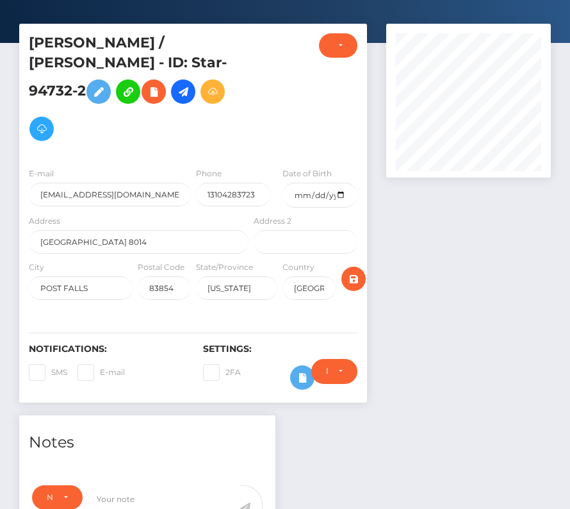
scroll to position [0, 0]
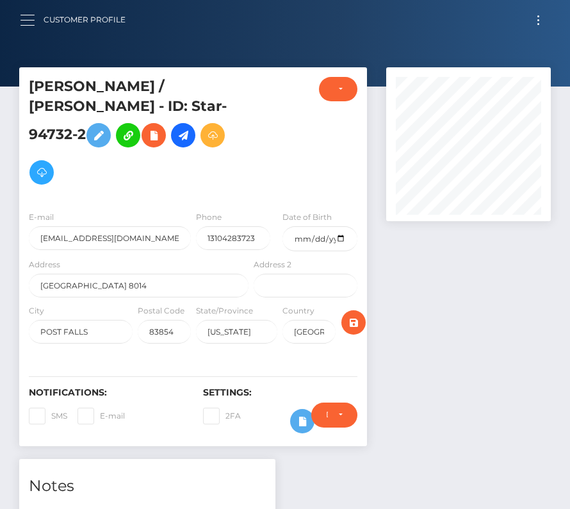
click at [29, 20] on span "button" at bounding box center [27, 20] width 14 height 1
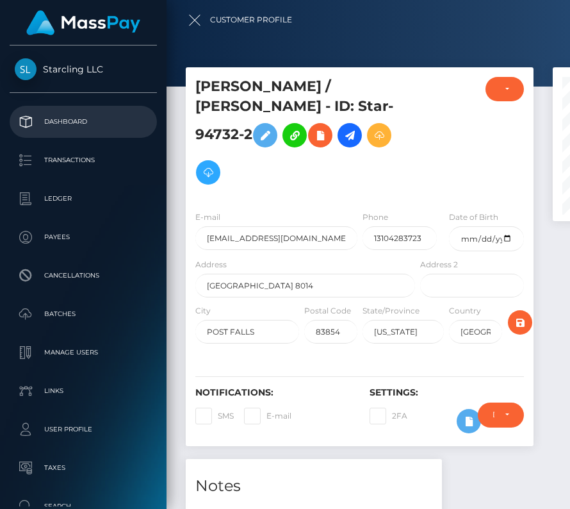
click at [43, 127] on p "Dashboard" at bounding box center [83, 121] width 137 height 19
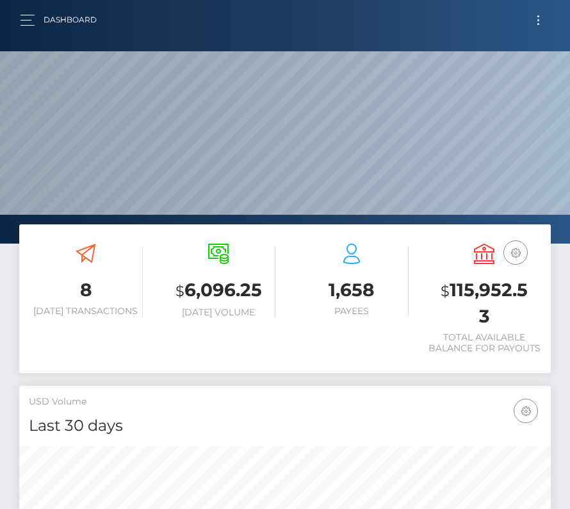
scroll to position [227, 256]
